Goal: Use online tool/utility

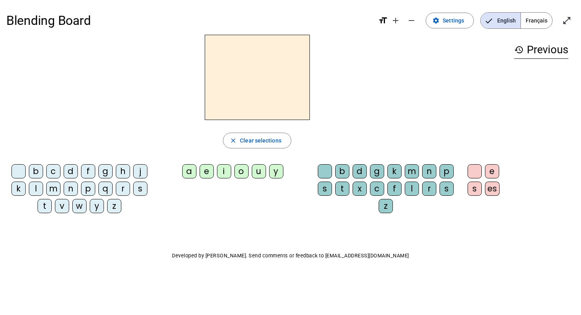
click at [86, 168] on div "f" at bounding box center [88, 171] width 14 height 14
click at [219, 169] on div "i" at bounding box center [224, 171] width 14 height 14
click at [411, 189] on div "l" at bounding box center [412, 189] width 14 height 14
click at [19, 170] on div at bounding box center [18, 171] width 14 height 14
click at [52, 188] on div "m" at bounding box center [53, 189] width 14 height 14
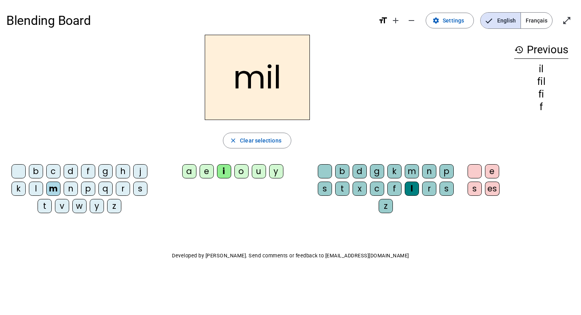
click at [191, 171] on div "a" at bounding box center [189, 171] width 14 height 14
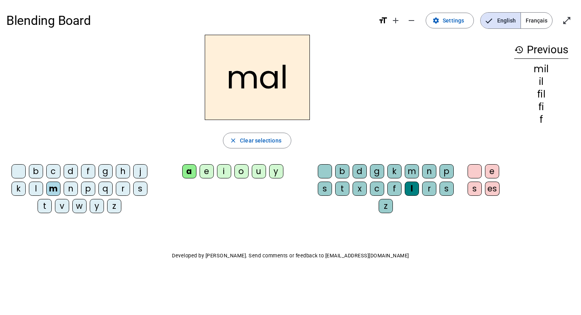
click at [60, 205] on div "v" at bounding box center [62, 206] width 14 height 14
click at [326, 168] on div at bounding box center [325, 171] width 14 height 14
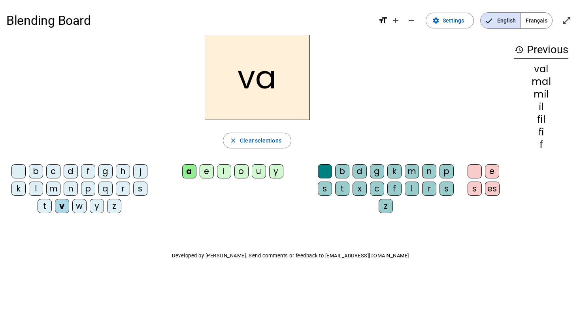
click at [53, 185] on div "m" at bounding box center [53, 189] width 14 height 14
click at [139, 191] on div "s" at bounding box center [140, 189] width 14 height 14
click at [374, 190] on div "c" at bounding box center [377, 189] width 14 height 14
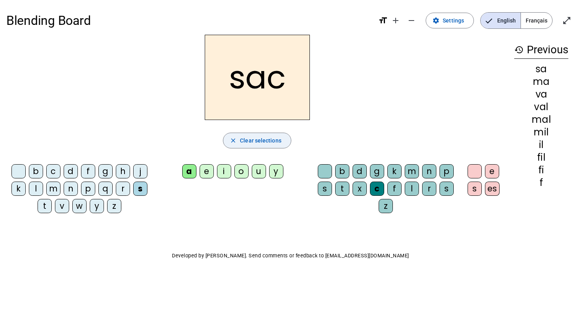
click at [248, 139] on span "Clear selections" at bounding box center [260, 140] width 41 height 9
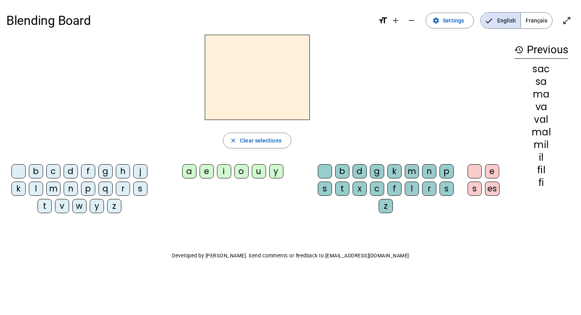
click at [88, 177] on div "f" at bounding box center [88, 171] width 14 height 14
click at [224, 175] on div "i" at bounding box center [224, 171] width 14 height 14
click at [414, 191] on div "l" at bounding box center [412, 189] width 14 height 14
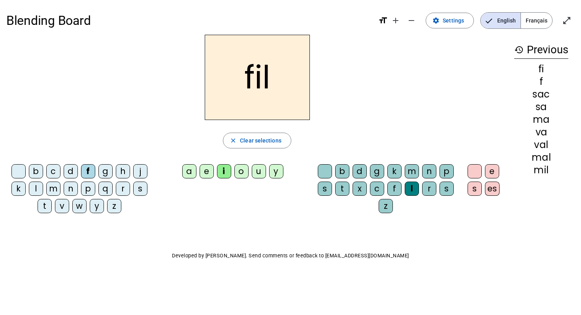
click at [325, 174] on div at bounding box center [325, 171] width 14 height 14
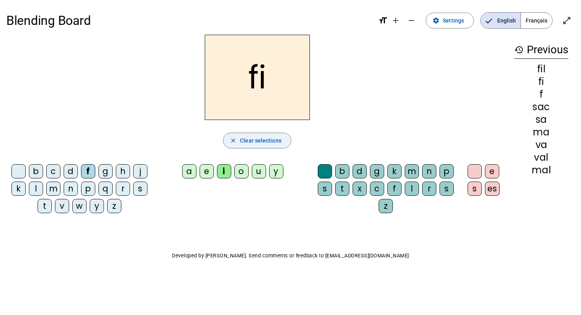
click at [256, 135] on span "button" at bounding box center [257, 140] width 68 height 19
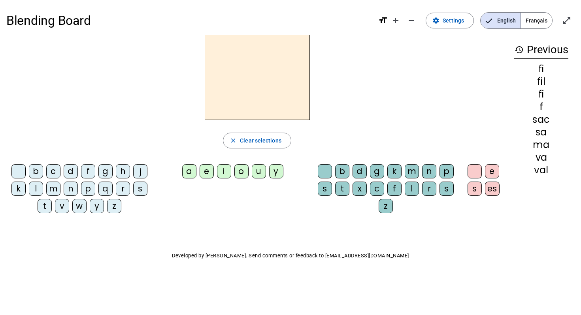
click at [91, 173] on div "f" at bounding box center [88, 171] width 14 height 14
click at [226, 172] on div "i" at bounding box center [224, 171] width 14 height 14
click at [413, 188] on div "l" at bounding box center [412, 189] width 14 height 14
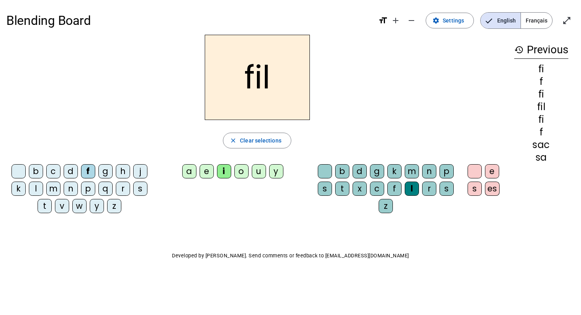
click at [19, 173] on div at bounding box center [18, 171] width 14 height 14
click at [57, 191] on div "m" at bounding box center [53, 189] width 14 height 14
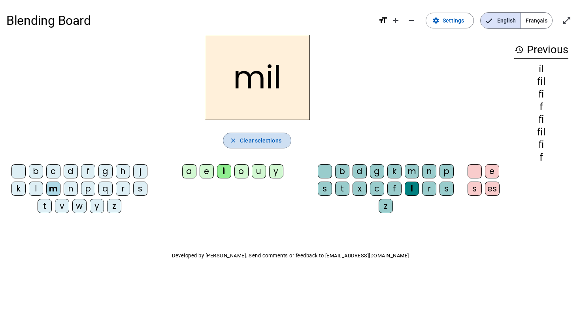
click at [250, 138] on span "Clear selections" at bounding box center [260, 140] width 41 height 9
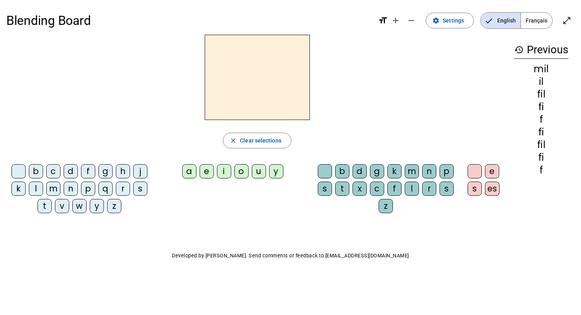
click at [89, 173] on div "f" at bounding box center [88, 171] width 14 height 14
click at [222, 171] on div "i" at bounding box center [224, 171] width 14 height 14
click at [412, 187] on div "l" at bounding box center [412, 189] width 14 height 14
click at [54, 187] on div "m" at bounding box center [53, 189] width 14 height 14
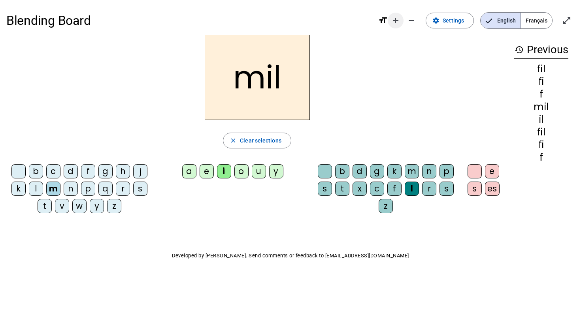
click at [399, 19] on mat-icon "add" at bounding box center [395, 20] width 9 height 9
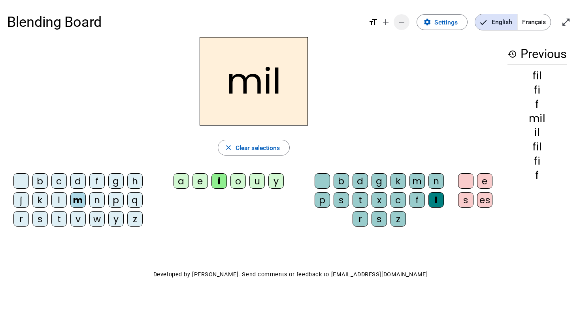
click at [399, 24] on mat-icon "remove" at bounding box center [401, 21] width 9 height 9
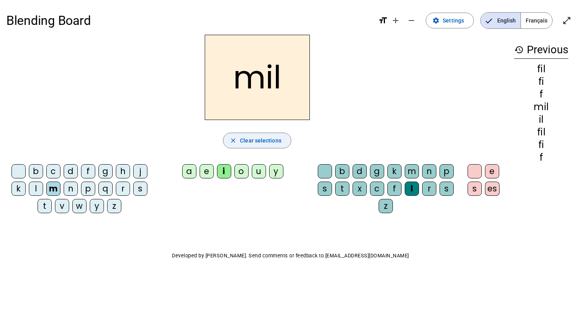
click at [269, 141] on span "Clear selections" at bounding box center [260, 140] width 41 height 9
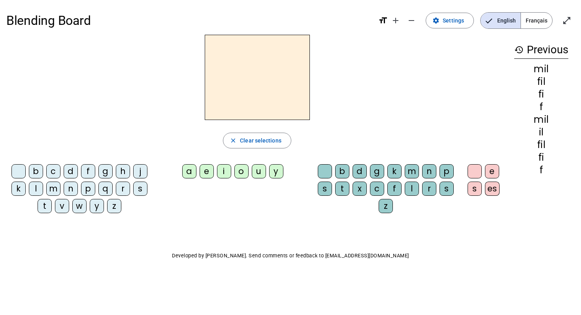
click at [65, 209] on div "v" at bounding box center [62, 206] width 14 height 14
click at [188, 170] on div "a" at bounding box center [189, 171] width 14 height 14
click at [410, 186] on div "l" at bounding box center [412, 189] width 14 height 14
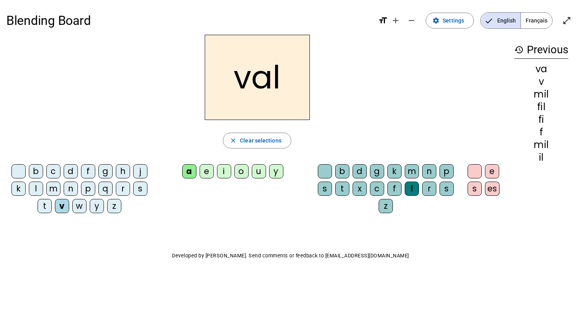
click at [381, 19] on mat-icon "format_size" at bounding box center [382, 20] width 9 height 9
click at [383, 19] on mat-icon "format_size" at bounding box center [382, 20] width 9 height 9
click at [437, 23] on mat-icon "settings" at bounding box center [435, 20] width 7 height 7
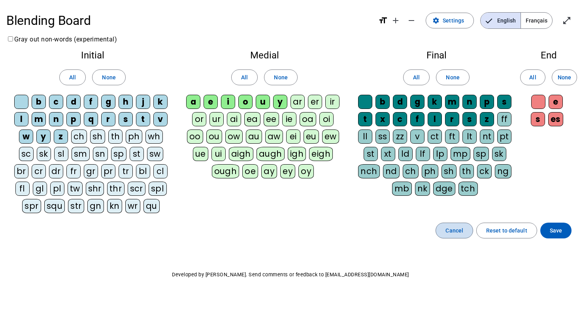
click at [460, 229] on span "Cancel" at bounding box center [454, 230] width 18 height 9
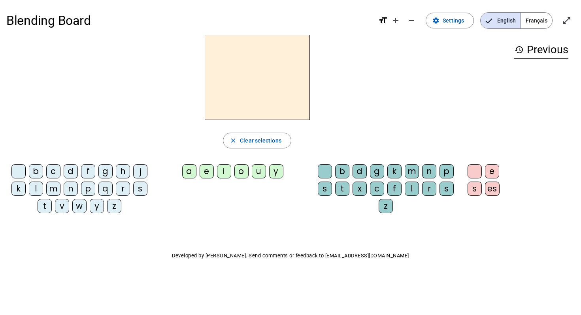
click at [89, 175] on div "f" at bounding box center [88, 171] width 14 height 14
click at [227, 169] on div "i" at bounding box center [224, 171] width 14 height 14
click at [415, 189] on div "l" at bounding box center [412, 189] width 14 height 14
click at [55, 185] on div "m" at bounding box center [53, 189] width 14 height 14
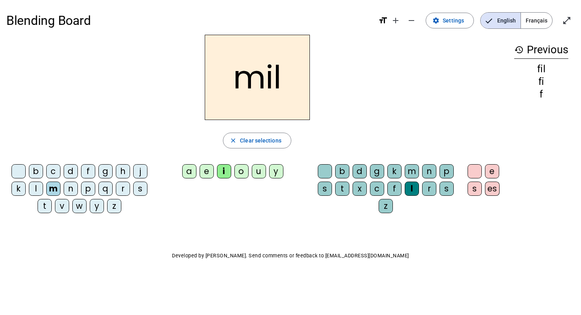
click at [190, 166] on div "a" at bounding box center [189, 171] width 14 height 14
drag, startPoint x: 190, startPoint y: 166, endPoint x: 214, endPoint y: 197, distance: 39.1
click at [195, 179] on letter-bubble "a" at bounding box center [190, 172] width 17 height 17
